Goal: Find specific page/section: Find specific page/section

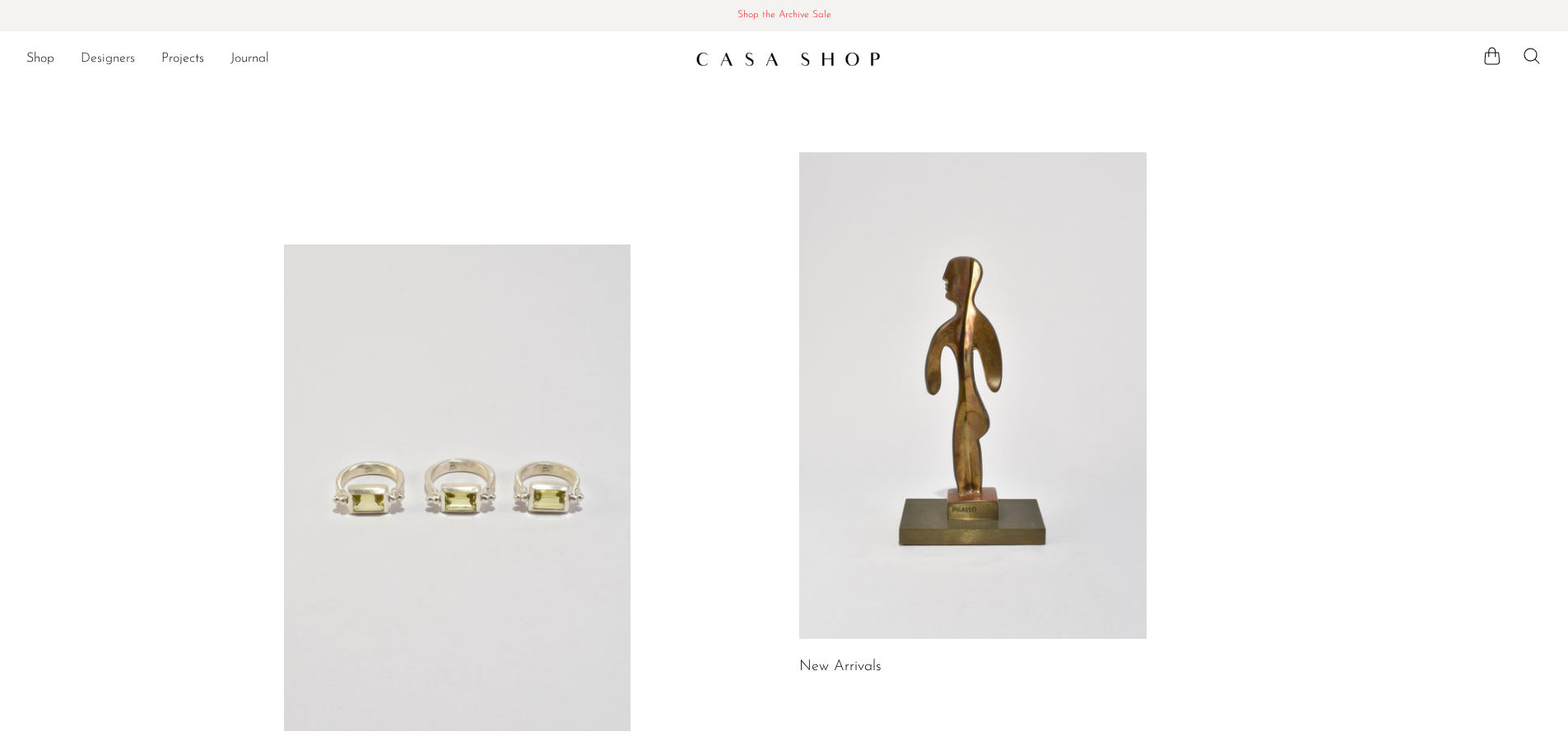
click at [95, 61] on link "Designers" at bounding box center [107, 58] width 54 height 21
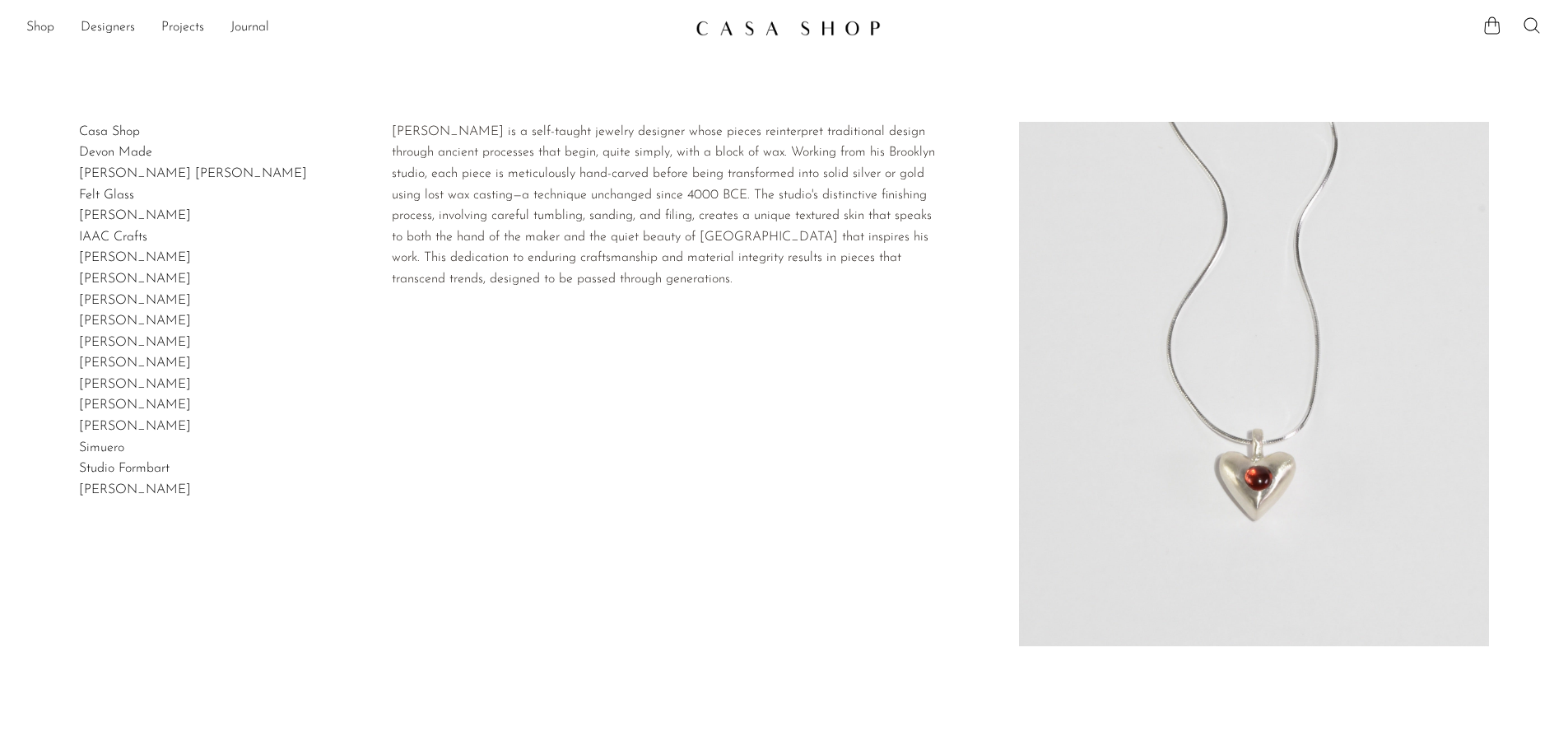
click at [163, 176] on link "[PERSON_NAME] [PERSON_NAME]" at bounding box center [194, 174] width 228 height 13
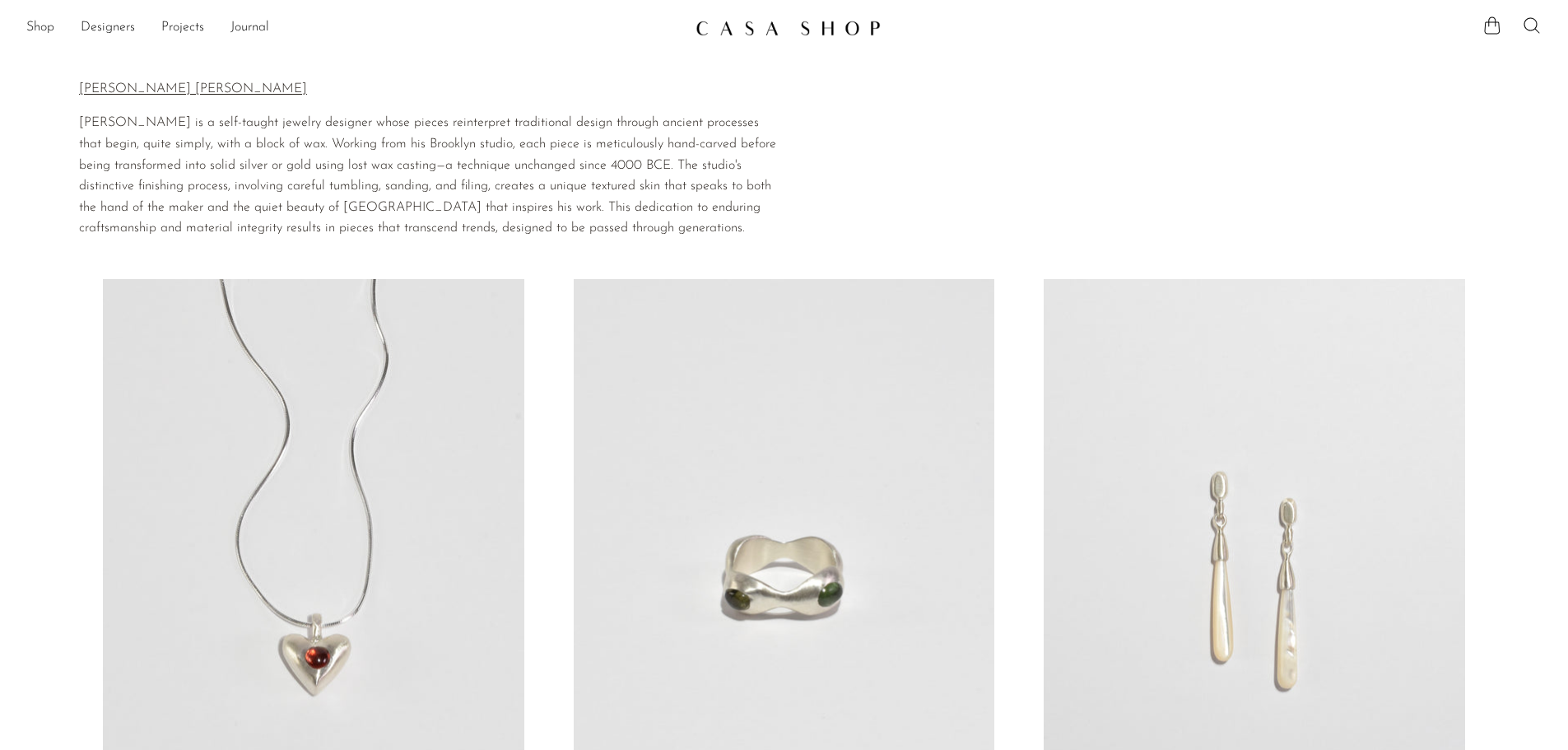
scroll to position [74, 0]
